Goal: Book appointment/travel/reservation

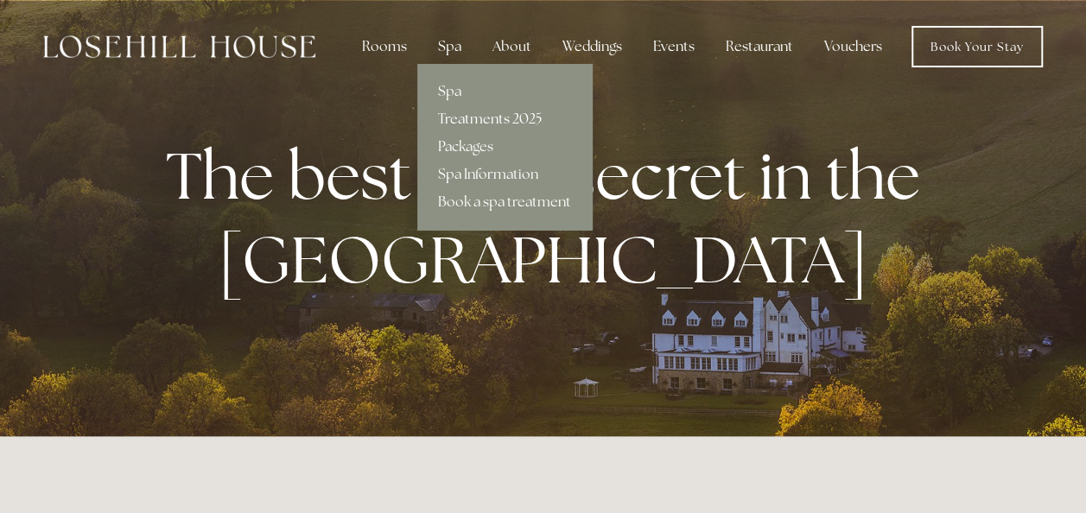
click at [466, 123] on link "Treatments 2025" at bounding box center [504, 119] width 175 height 28
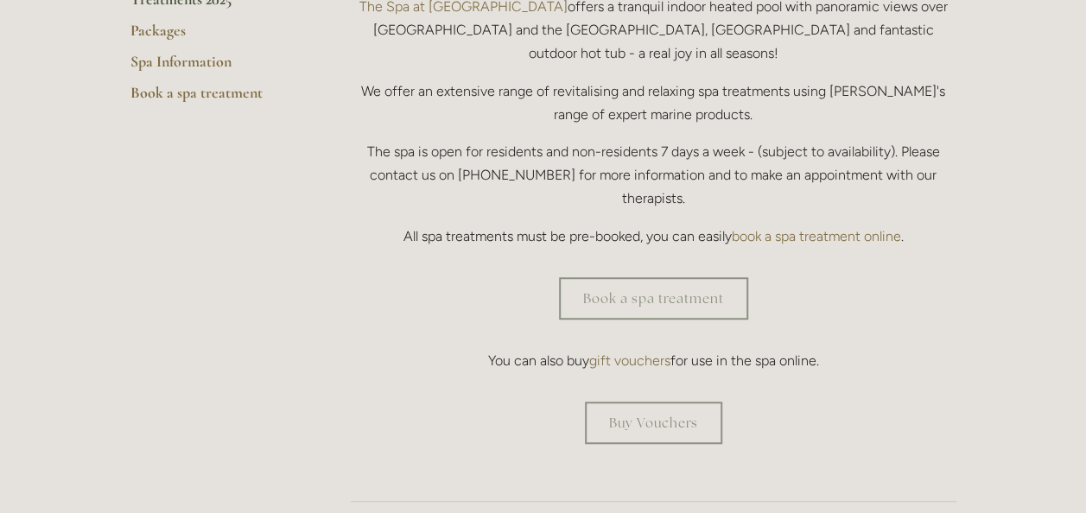
scroll to position [518, 0]
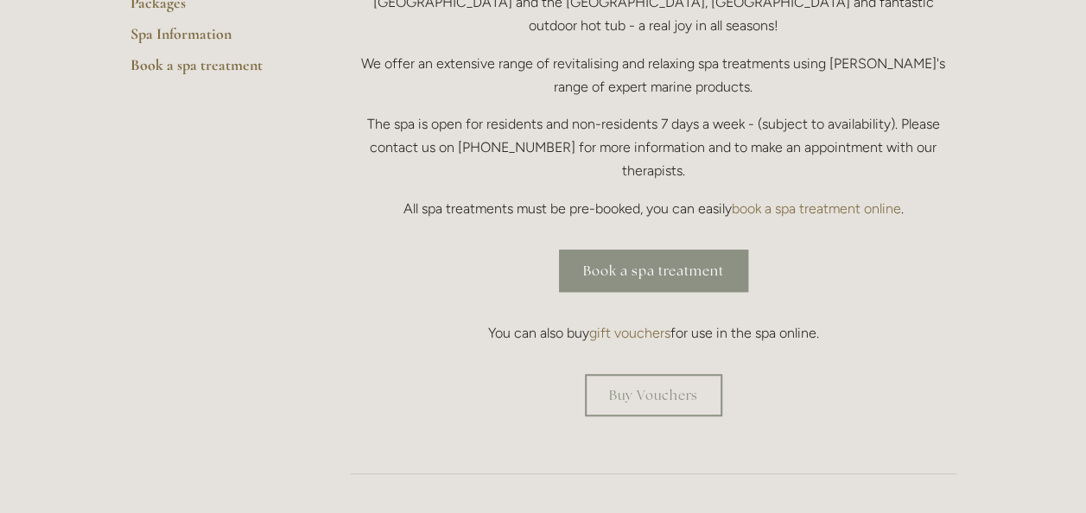
click at [613, 250] on link "Book a spa treatment" at bounding box center [653, 271] width 189 height 42
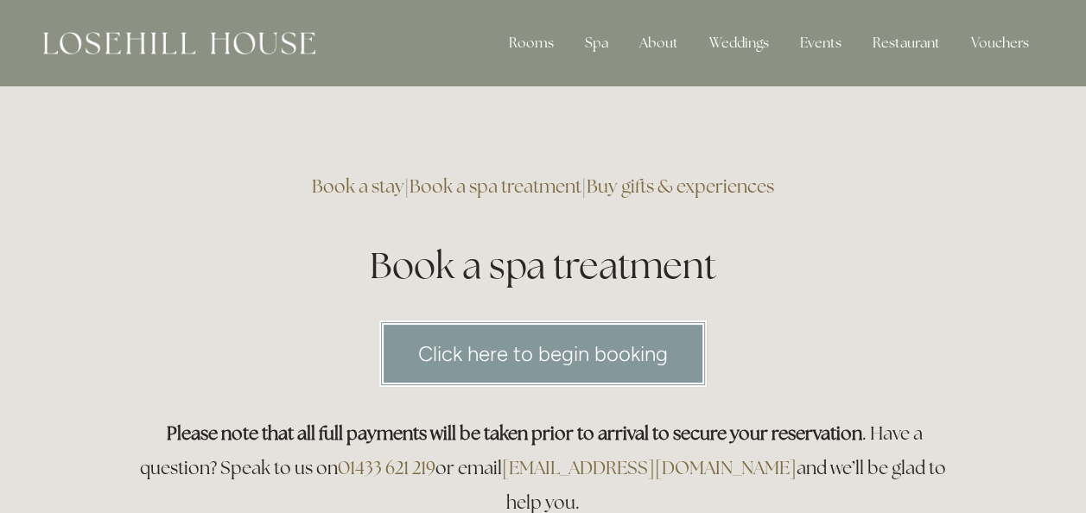
click at [501, 347] on link "Click here to begin booking" at bounding box center [542, 353] width 327 height 67
